Goal: Transaction & Acquisition: Purchase product/service

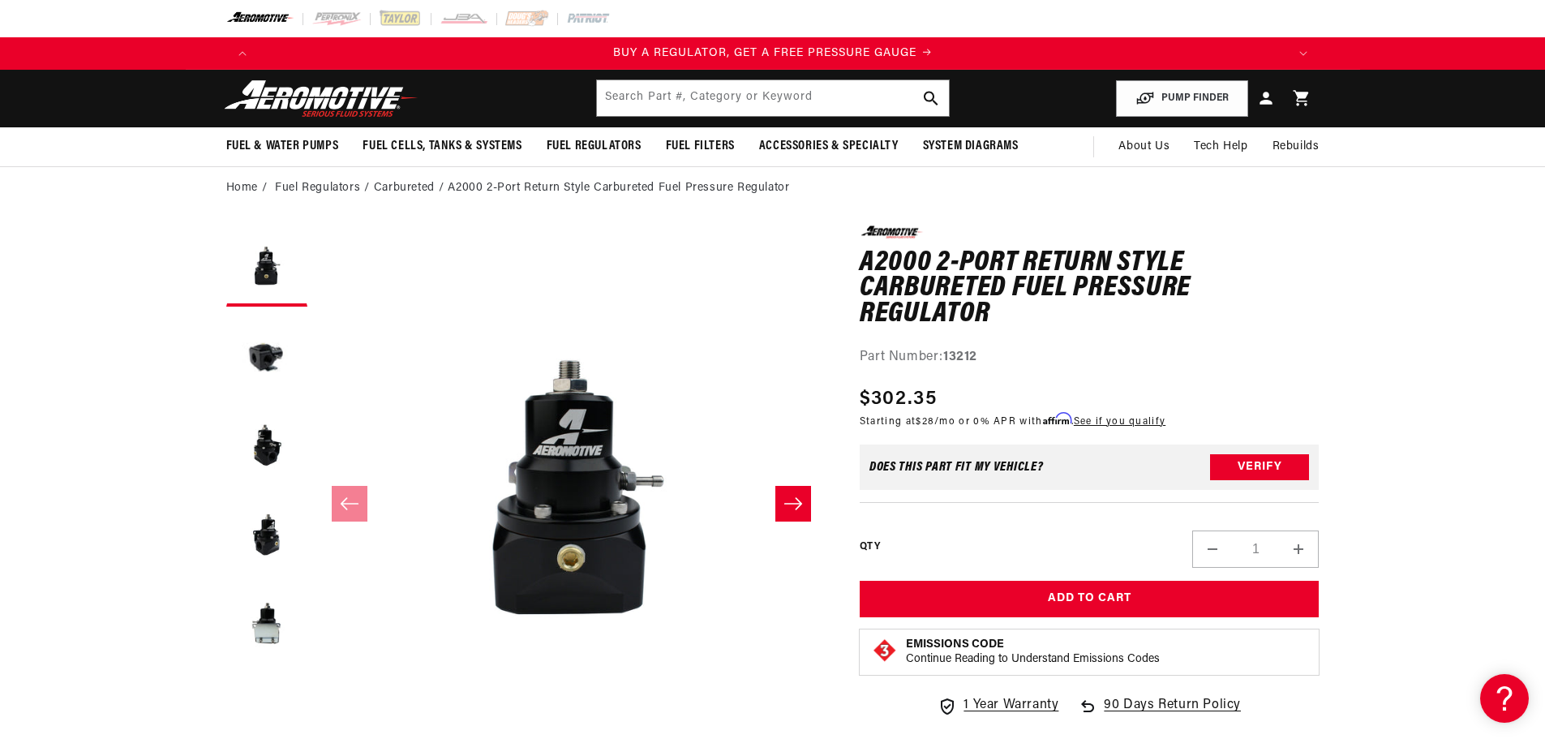
scroll to position [0, 2057]
click at [721, 82] on input "text" at bounding box center [773, 98] width 352 height 36
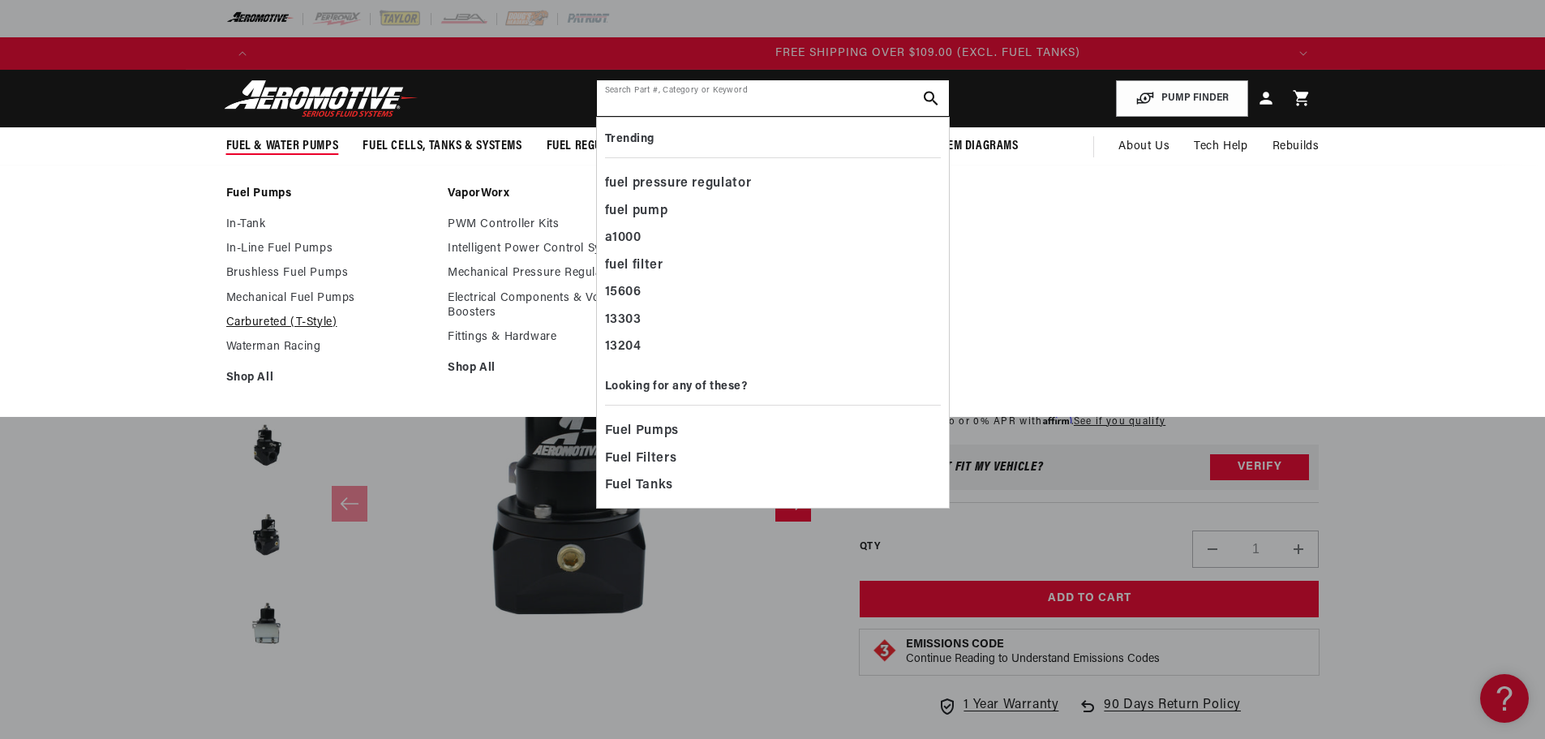
scroll to position [0, 3086]
click at [238, 318] on link "Carbureted (T-Style)" at bounding box center [329, 323] width 206 height 15
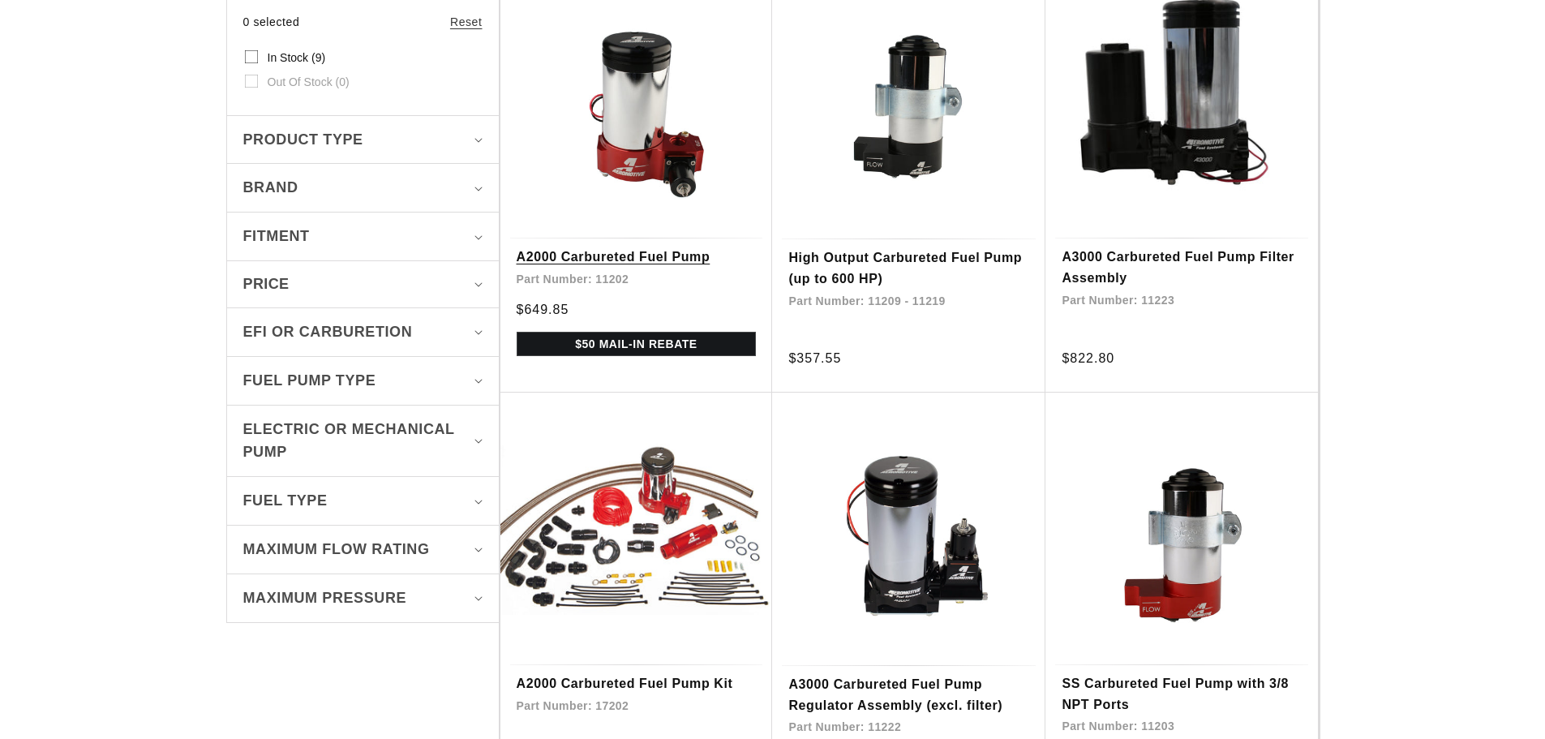
scroll to position [487, 0]
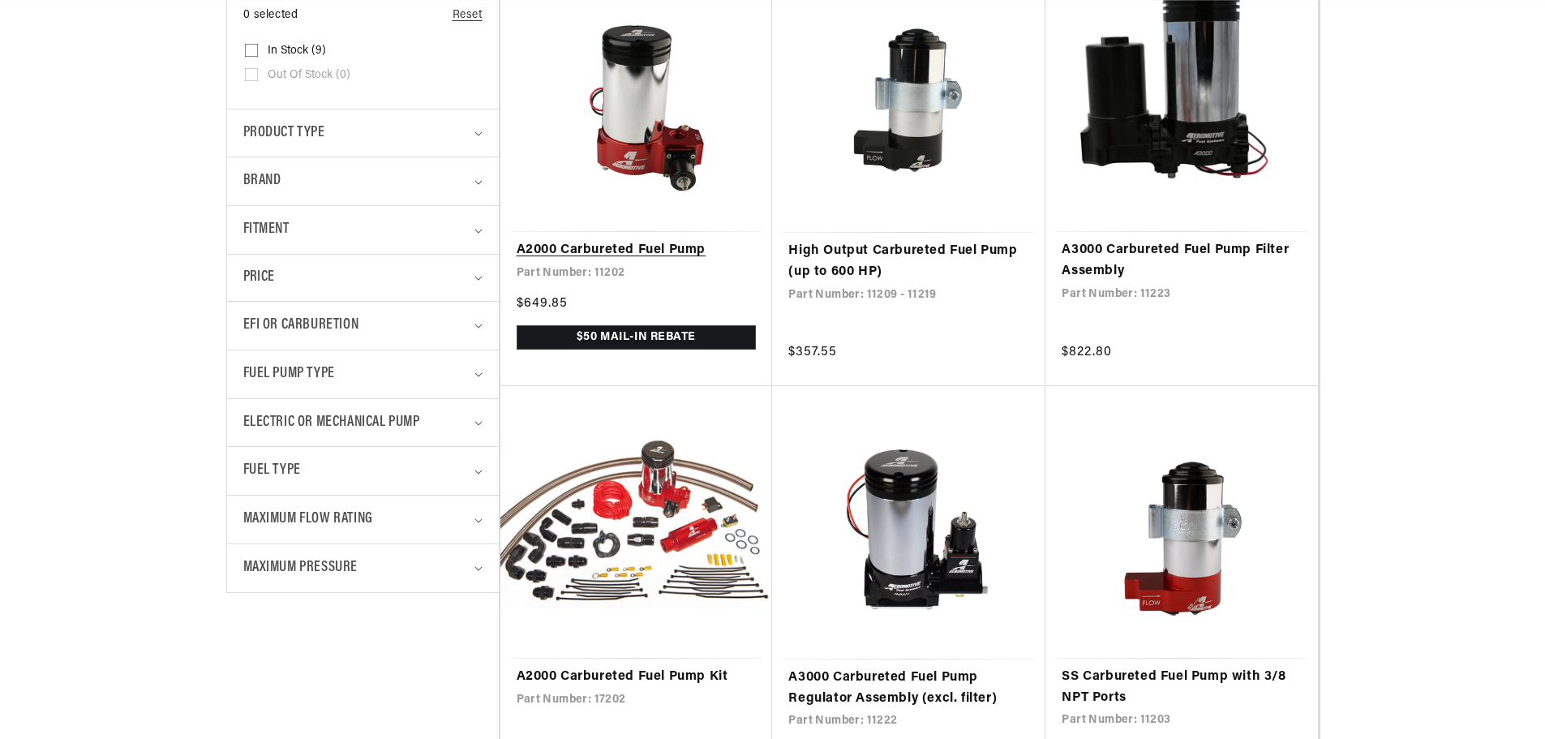
click at [672, 240] on link "A2000 Carbureted Fuel Pump" at bounding box center [637, 250] width 240 height 21
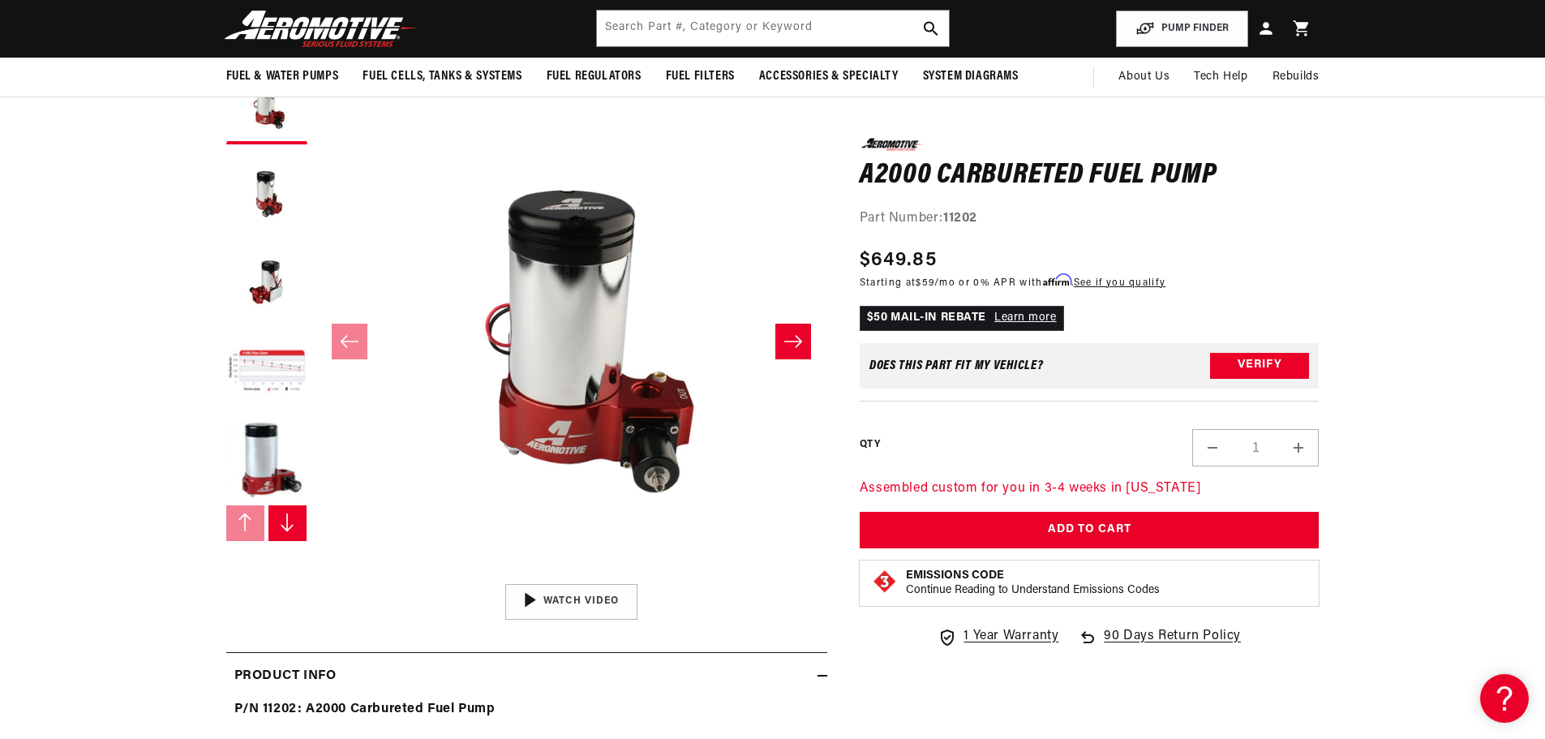
scroll to position [0, 1029]
click at [670, 28] on input "text" at bounding box center [773, 29] width 352 height 36
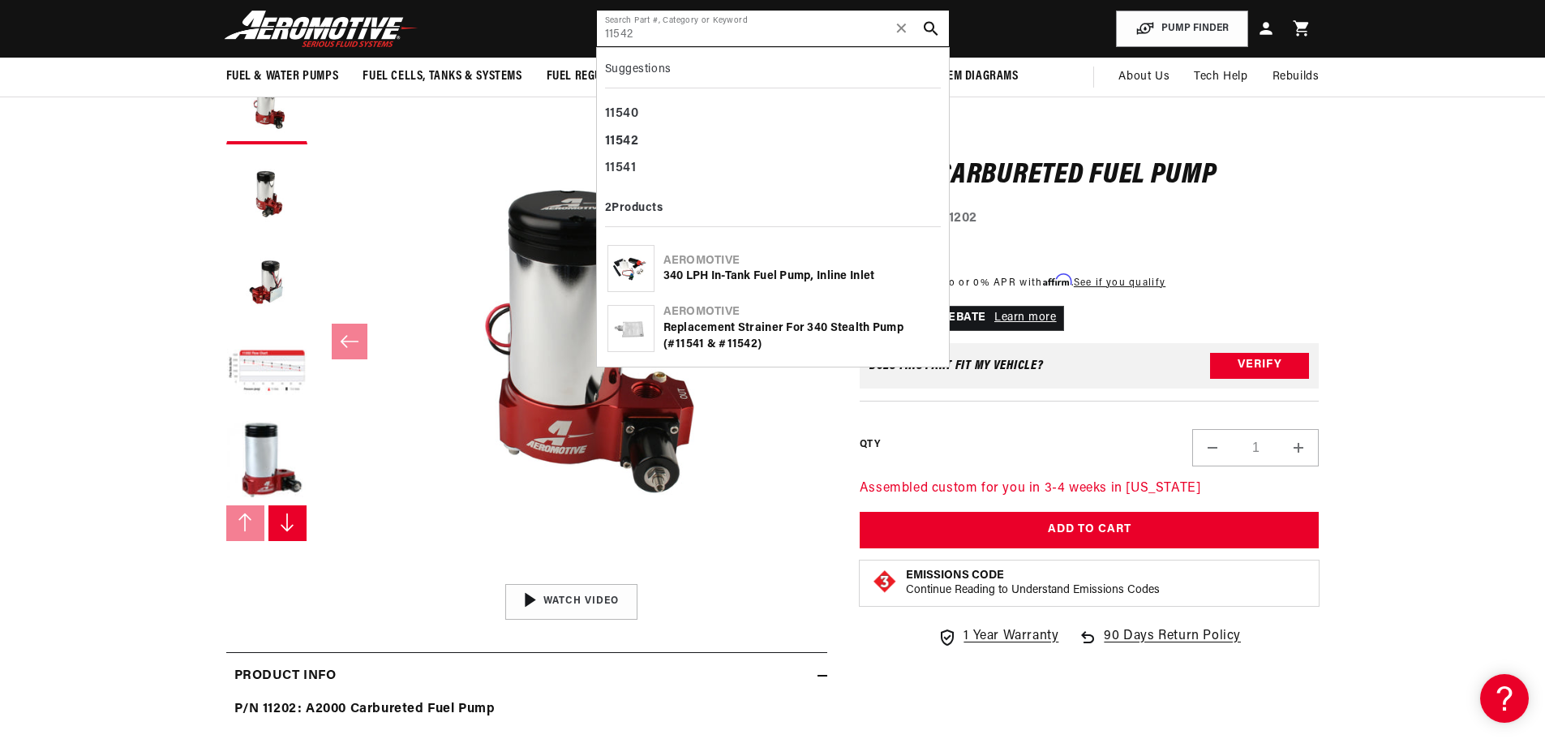
scroll to position [0, 2057]
type input "11542"
click at [694, 276] on div "340 LPH In-Tank Fuel Pump, Inline Inlet" at bounding box center [801, 277] width 275 height 16
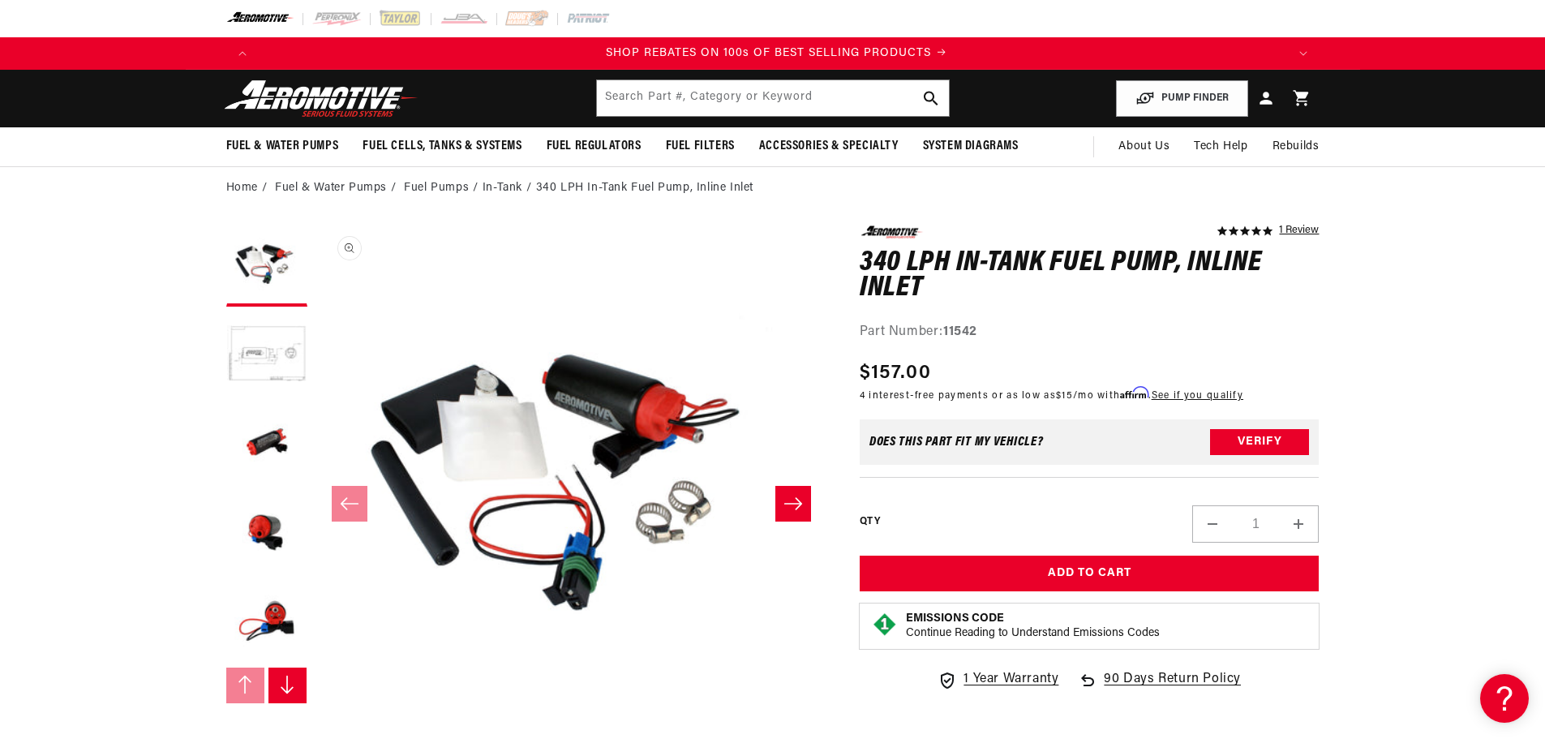
scroll to position [0, 2057]
click at [260, 517] on button "Load image 4 in gallery view" at bounding box center [266, 533] width 81 height 81
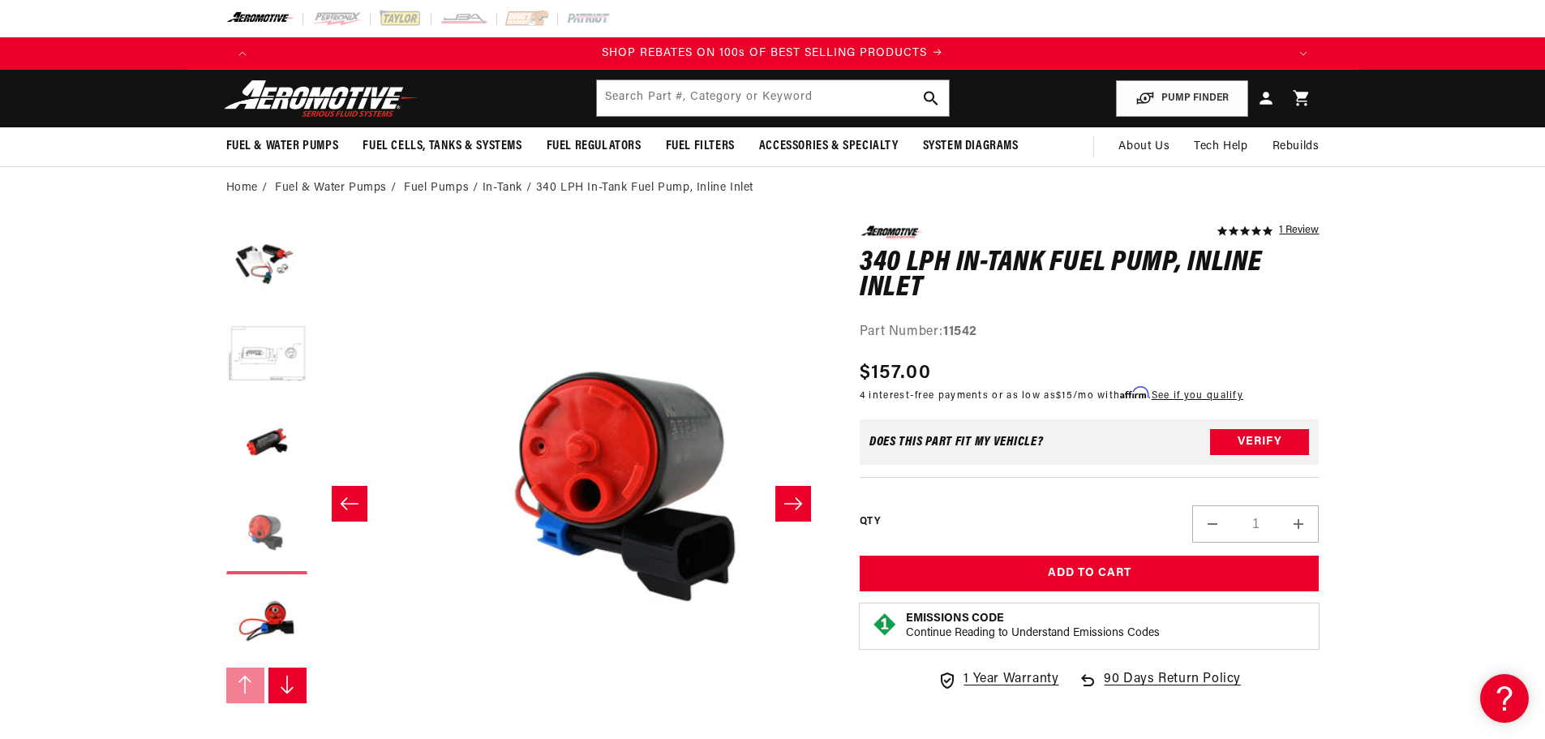
scroll to position [0, 1536]
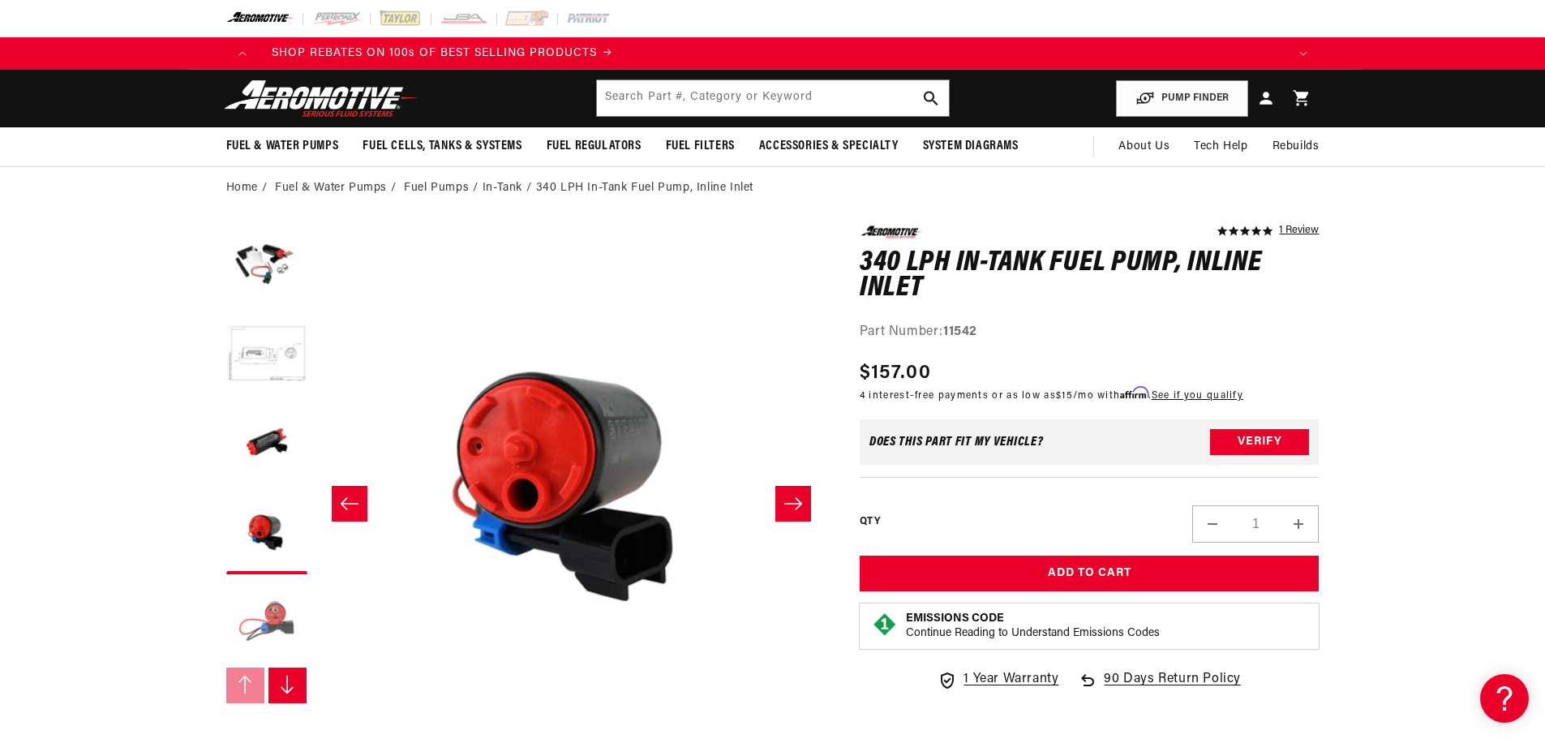
click at [277, 601] on button "Load image 5 in gallery view" at bounding box center [266, 622] width 81 height 81
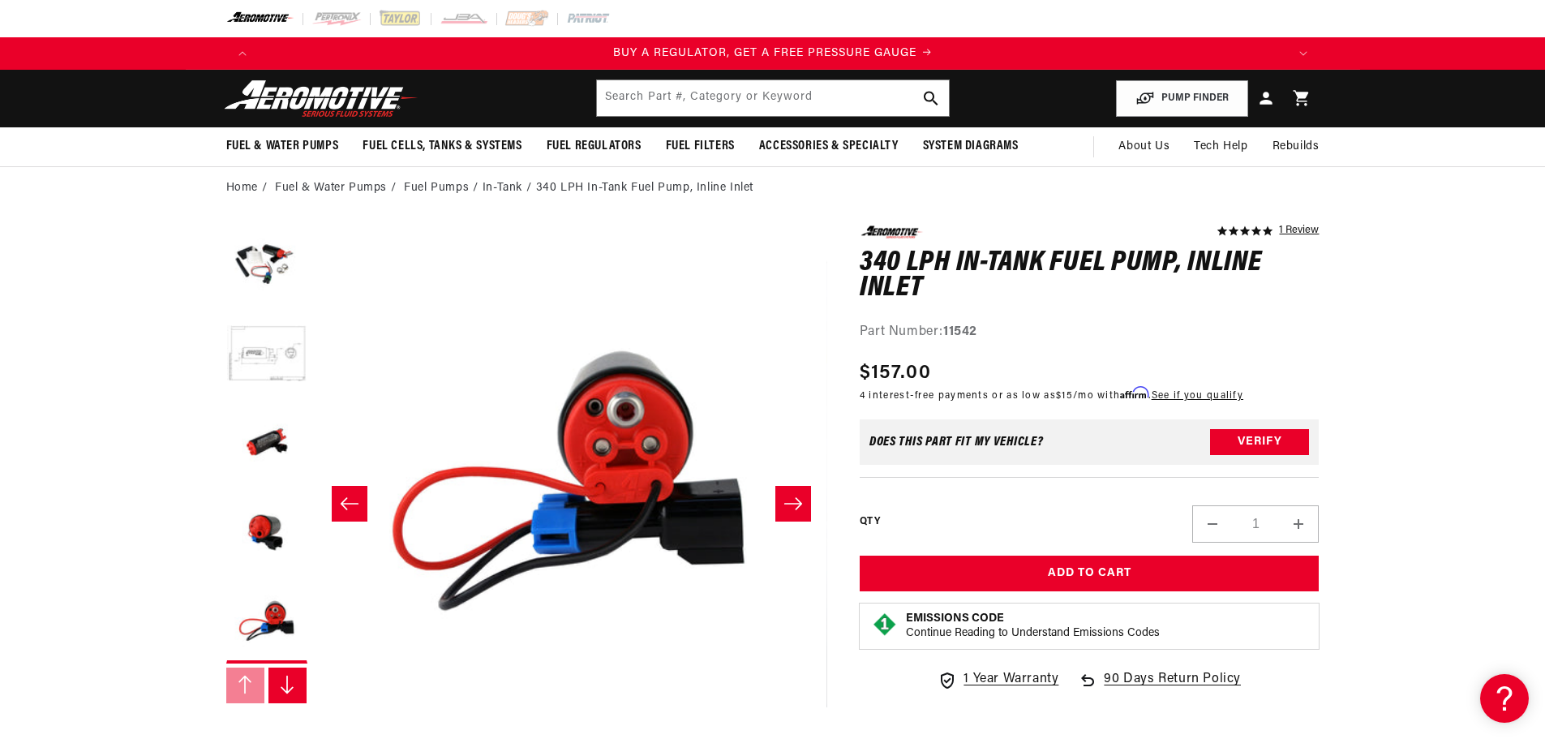
scroll to position [0, 286]
